Goal: Task Accomplishment & Management: Use online tool/utility

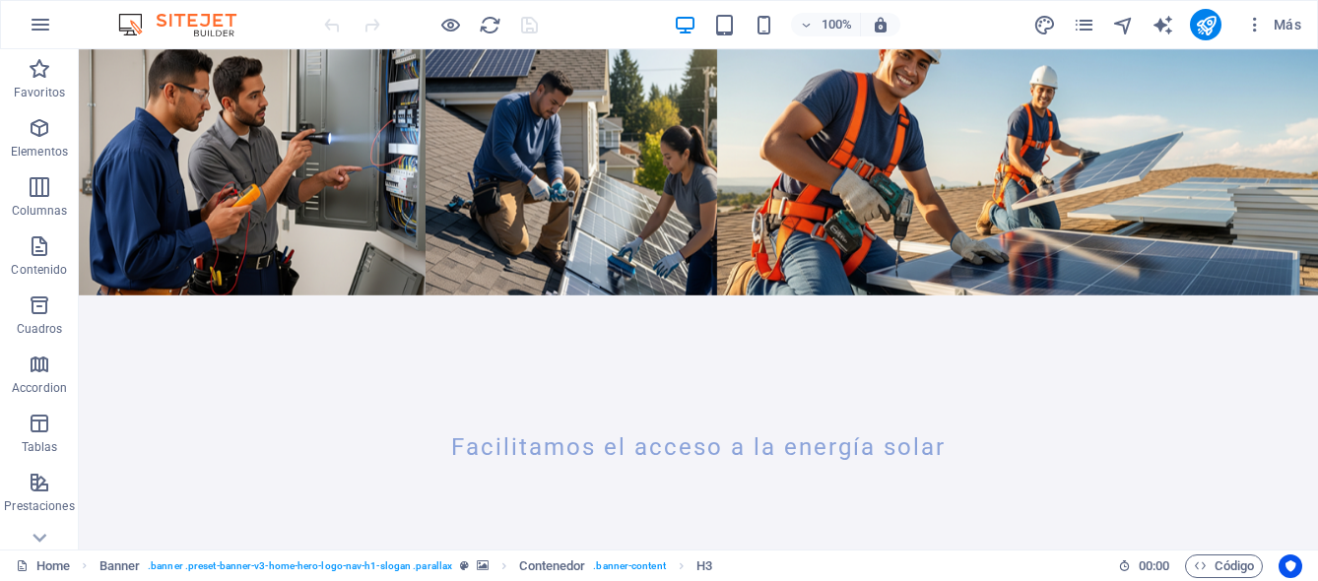
scroll to position [264, 0]
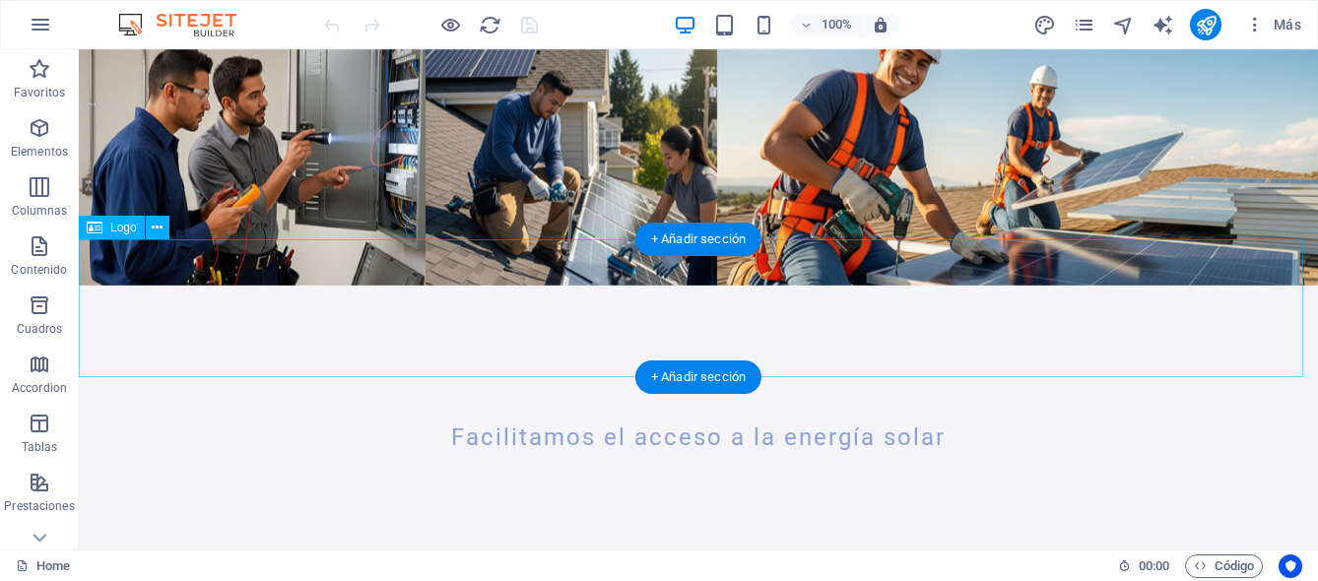
select select "%"
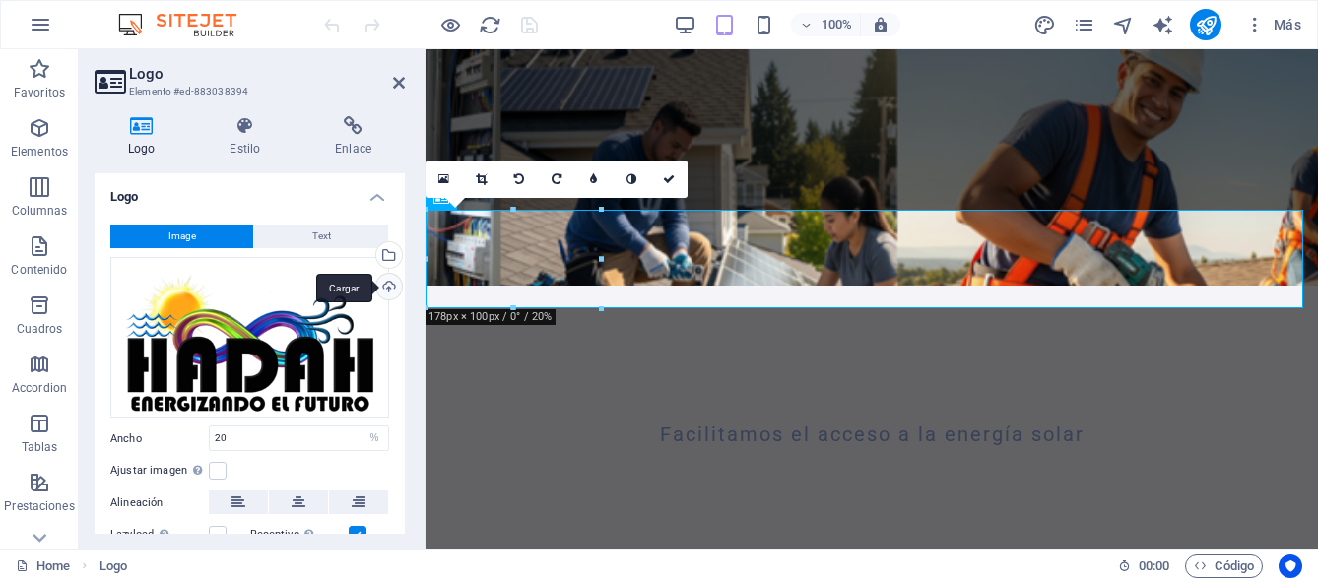
click at [385, 288] on div "Cargar" at bounding box center [387, 289] width 30 height 30
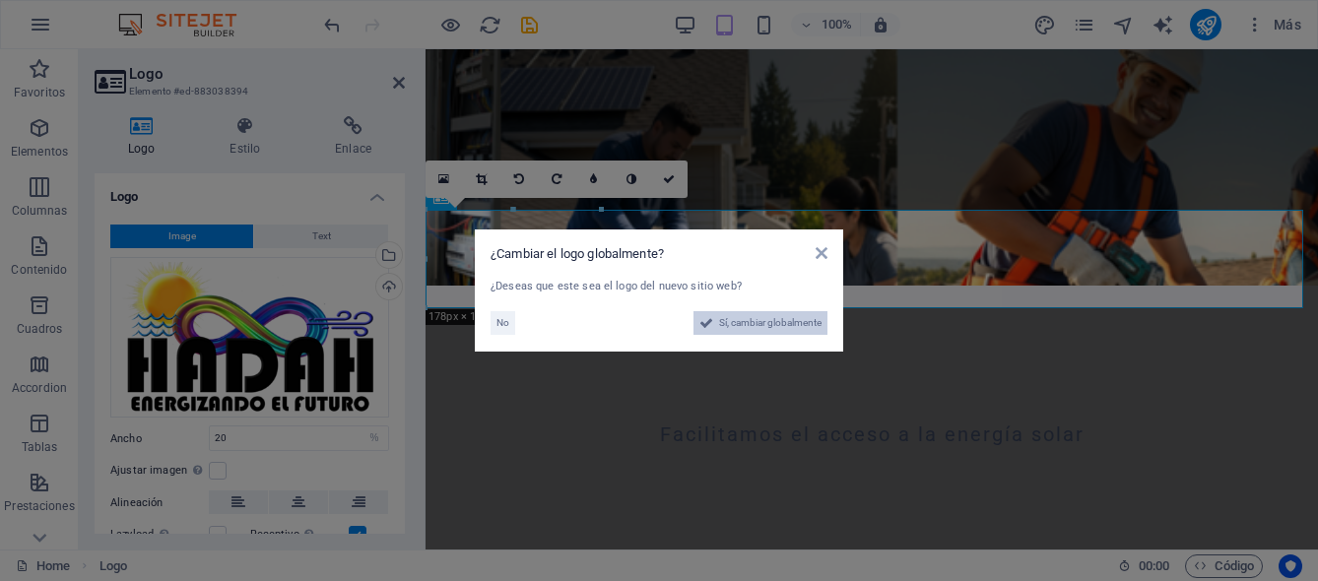
click at [756, 323] on span "Sí, cambiar globalmente" at bounding box center [770, 323] width 102 height 24
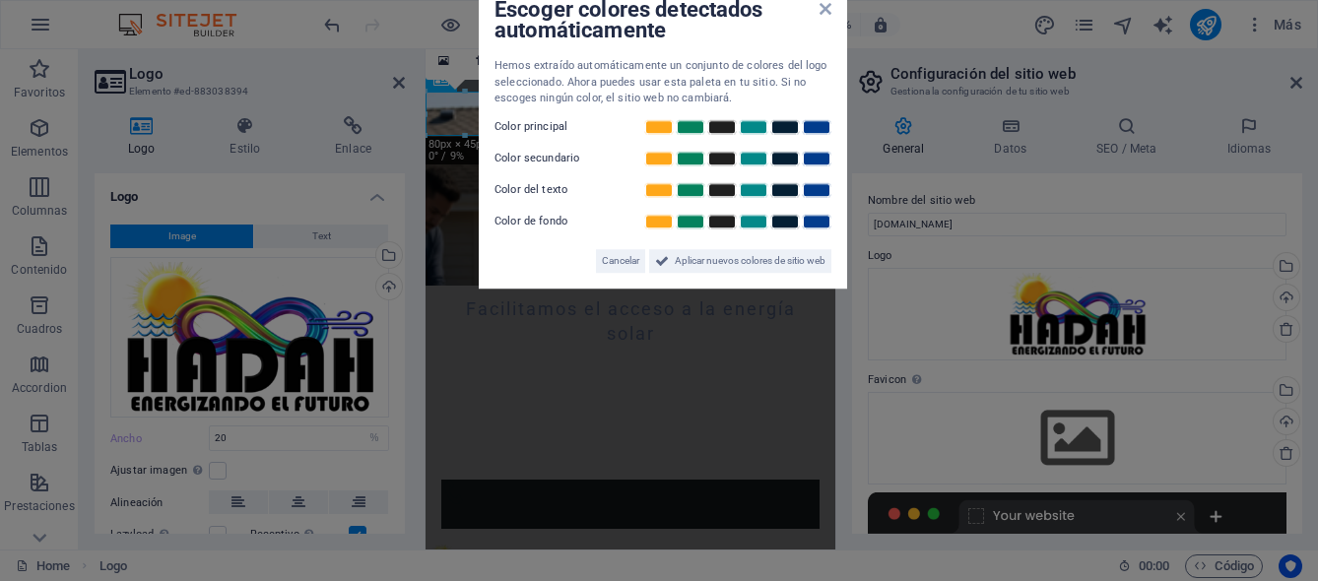
drag, startPoint x: 803, startPoint y: 179, endPoint x: 796, endPoint y: 298, distance: 119.4
click at [808, 188] on div "Escoger colores detectados automáticamente Hemos extraído automáticamente un co…" at bounding box center [663, 137] width 368 height 303
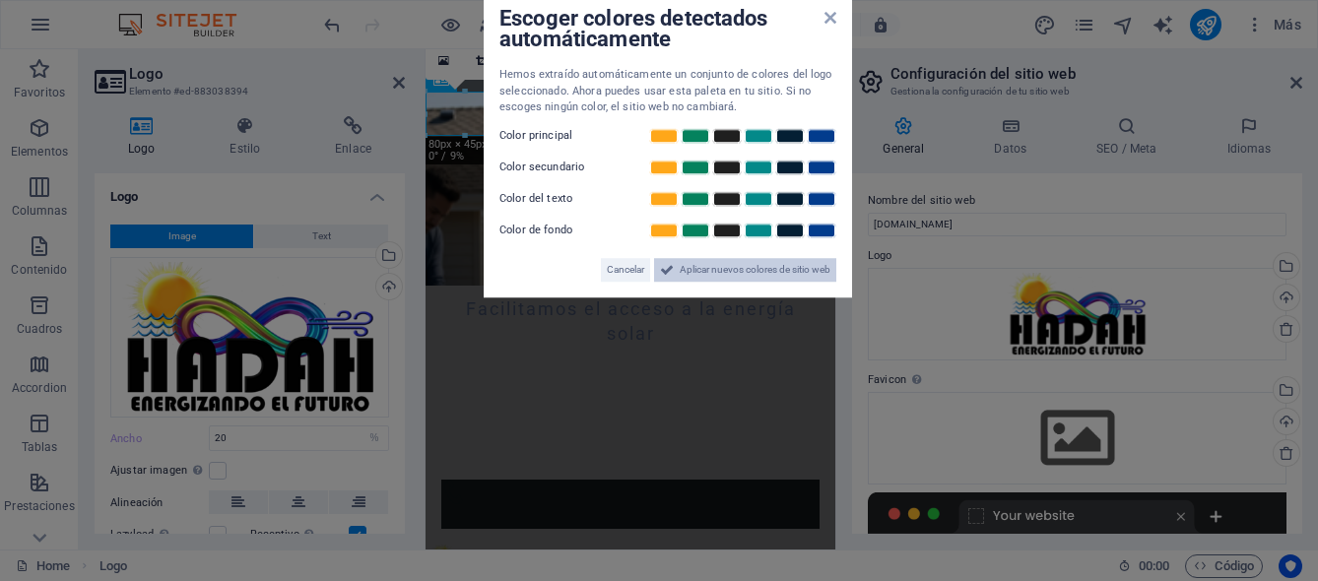
click at [722, 273] on span "Aplicar nuevos colores de sitio web" at bounding box center [755, 270] width 151 height 24
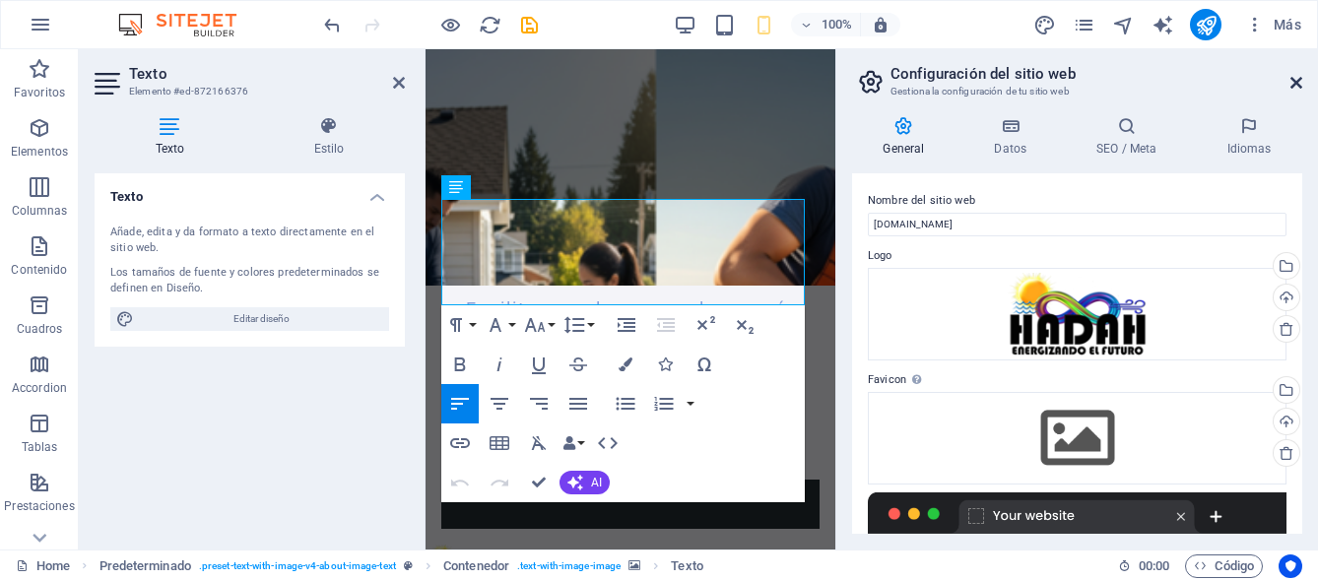
click at [1299, 78] on icon at bounding box center [1296, 83] width 12 height 16
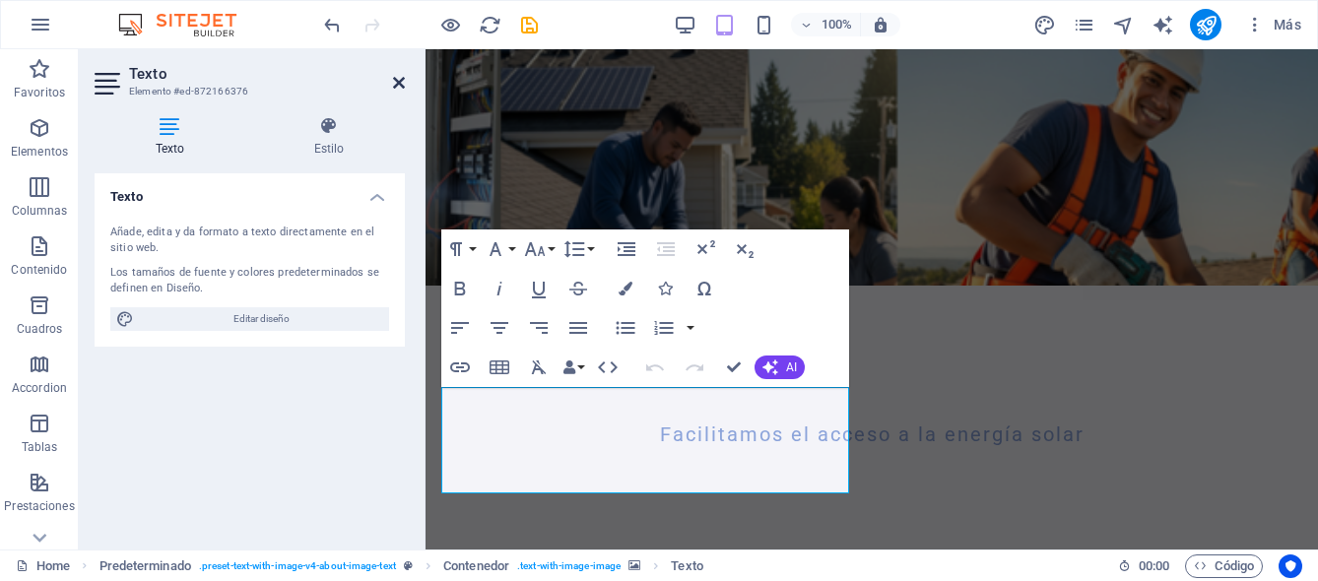
click at [403, 85] on icon at bounding box center [399, 83] width 12 height 16
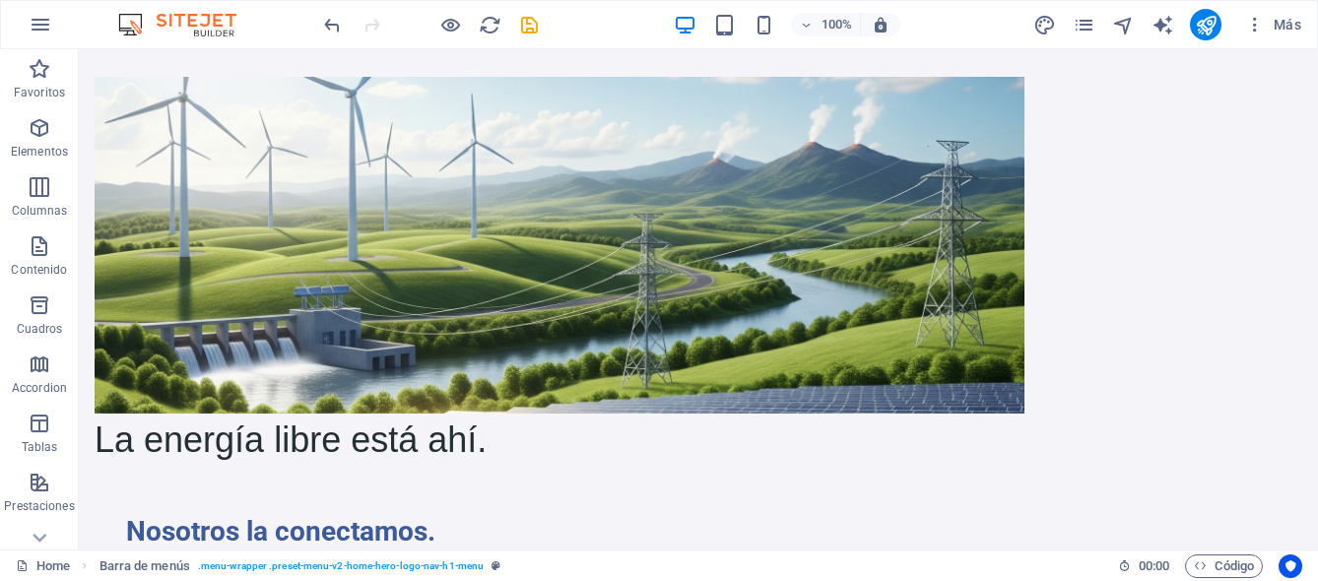
scroll to position [1213, 0]
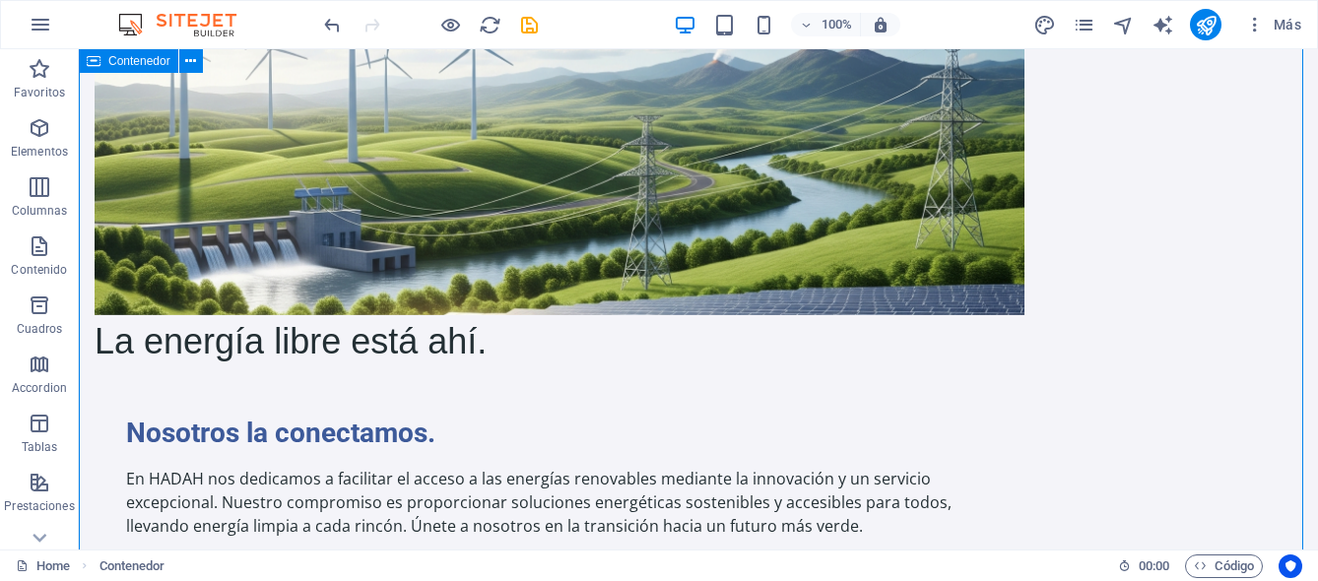
drag, startPoint x: 1299, startPoint y: 218, endPoint x: 1293, endPoint y: 281, distance: 63.3
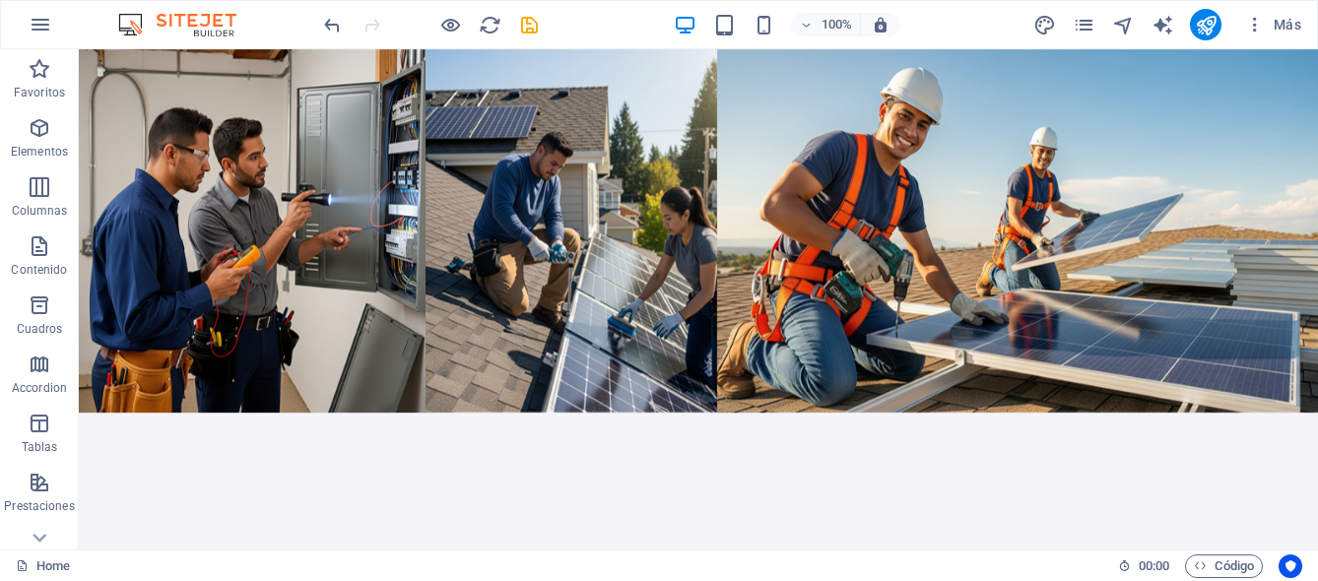
scroll to position [0, 0]
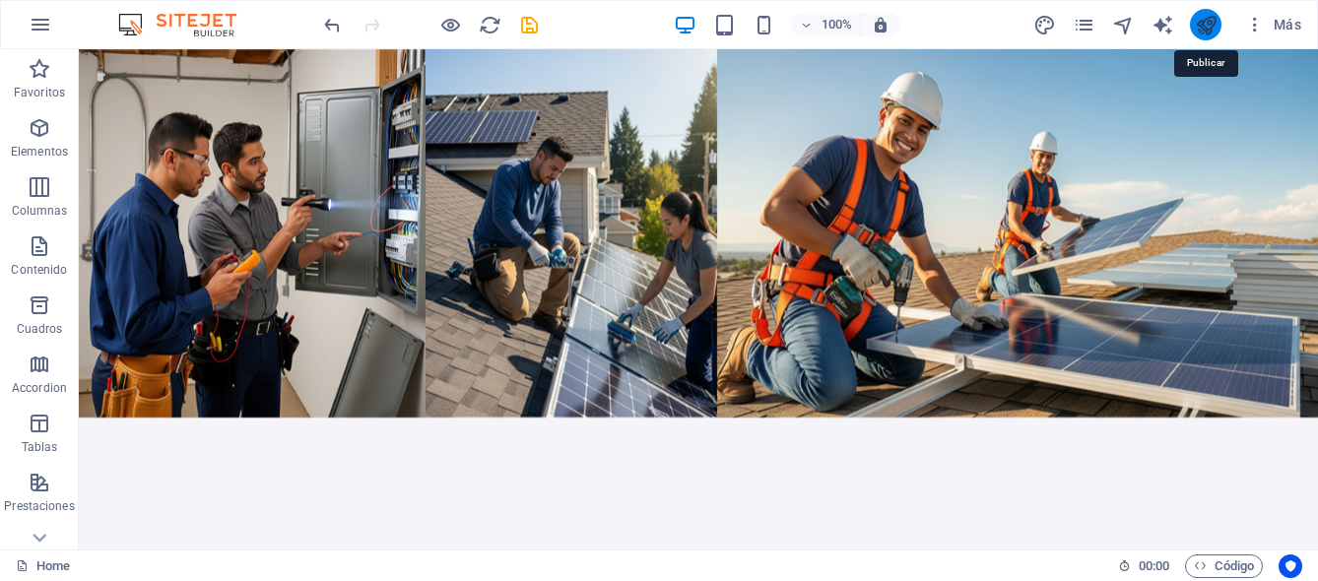
click at [1200, 24] on icon "publish" at bounding box center [1206, 25] width 23 height 23
